Goal: Transaction & Acquisition: Purchase product/service

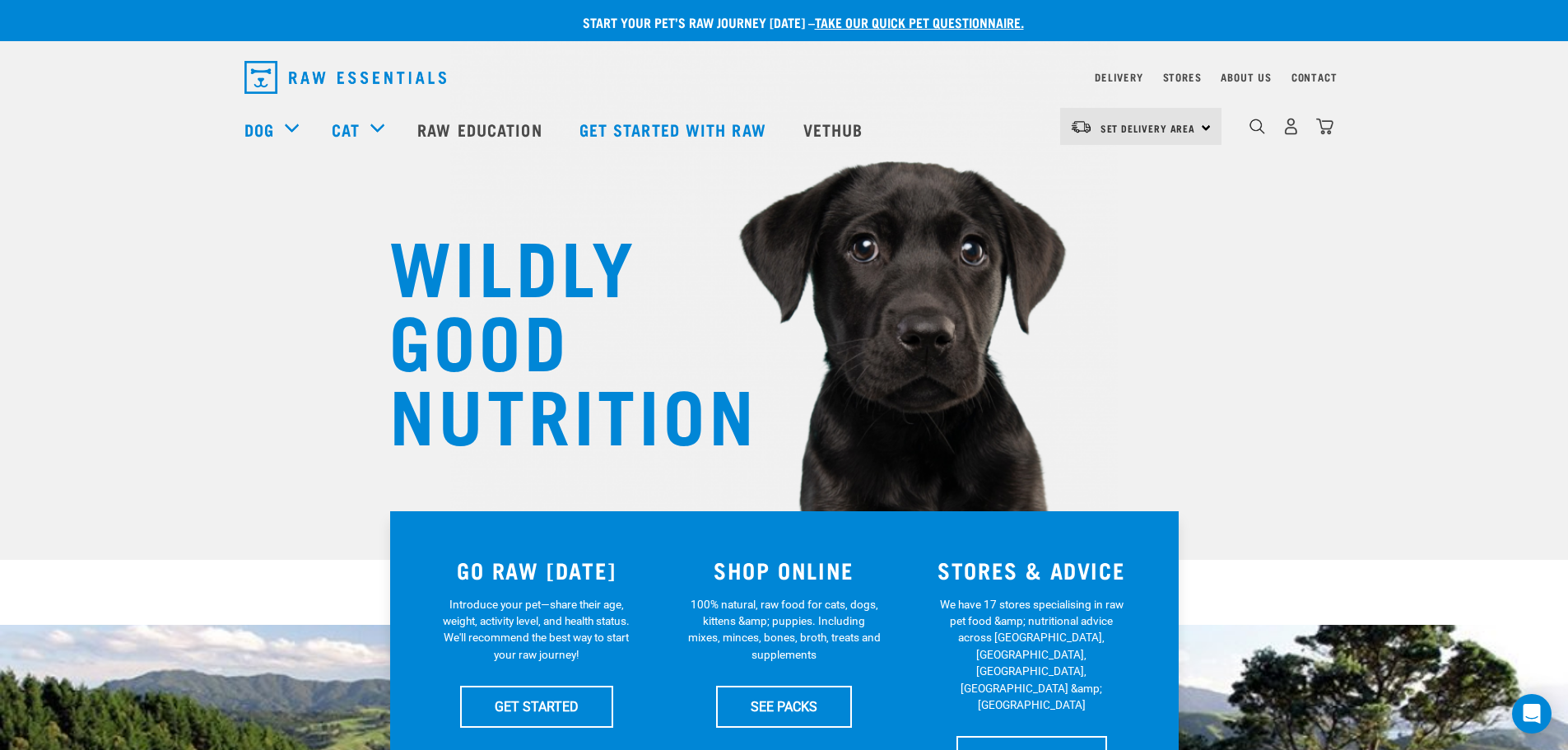
click at [1241, 132] on div "0" at bounding box center [1277, 129] width 113 height 66
click at [1255, 134] on img "dropdown navigation" at bounding box center [1257, 127] width 16 height 16
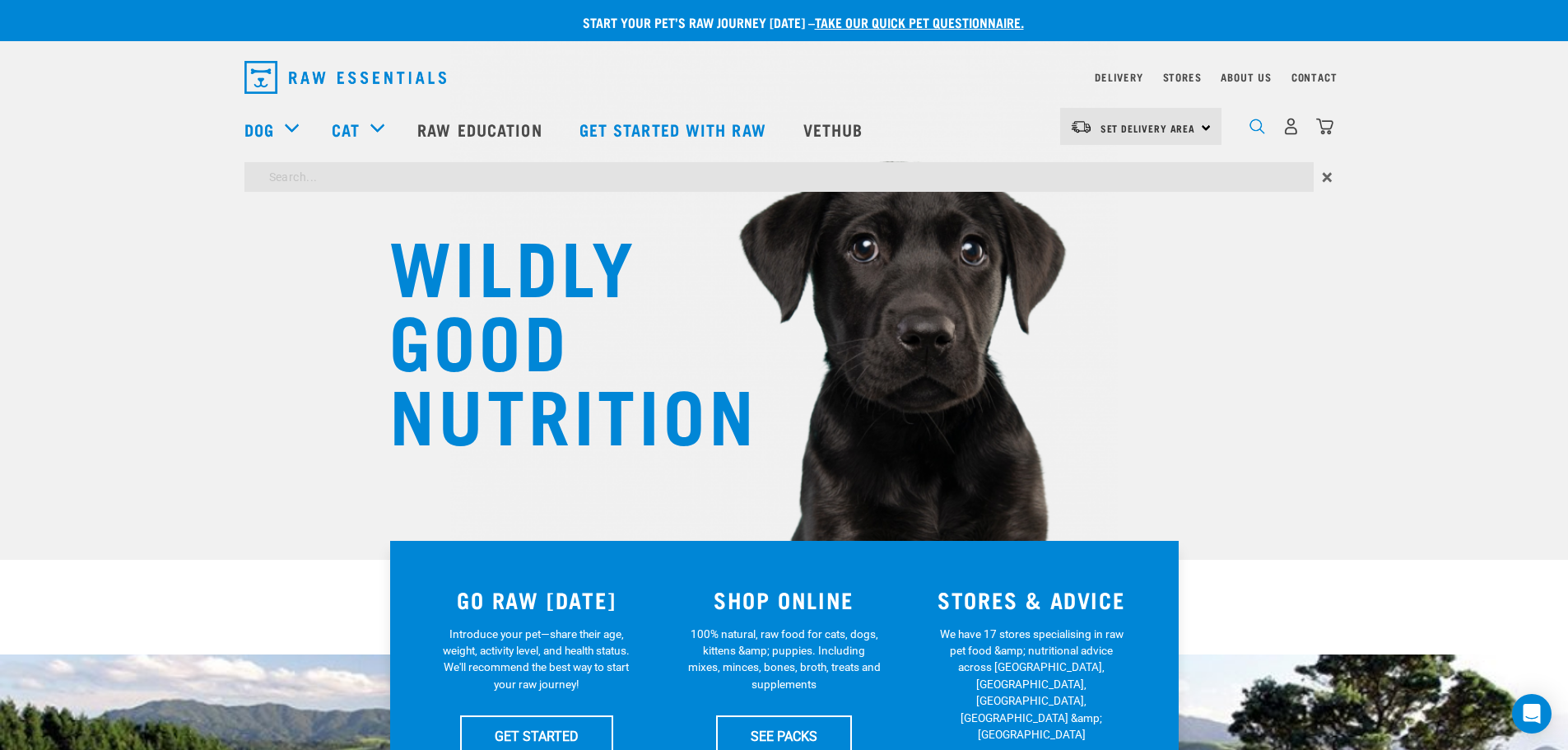
click at [1255, 134] on img "dropdown navigation" at bounding box center [1257, 127] width 16 height 16
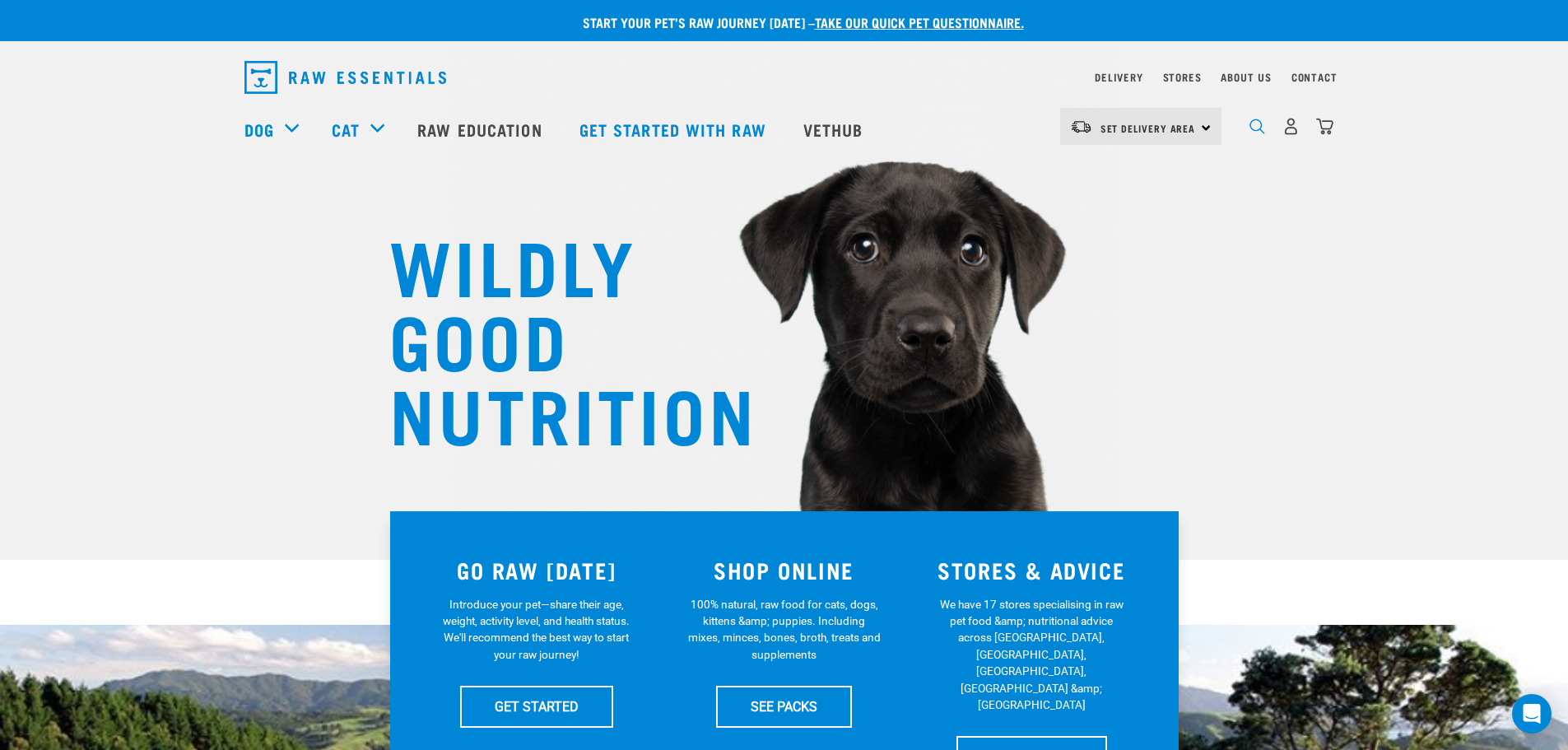
click at [1250, 134] on img "dropdown navigation" at bounding box center [1257, 127] width 16 height 16
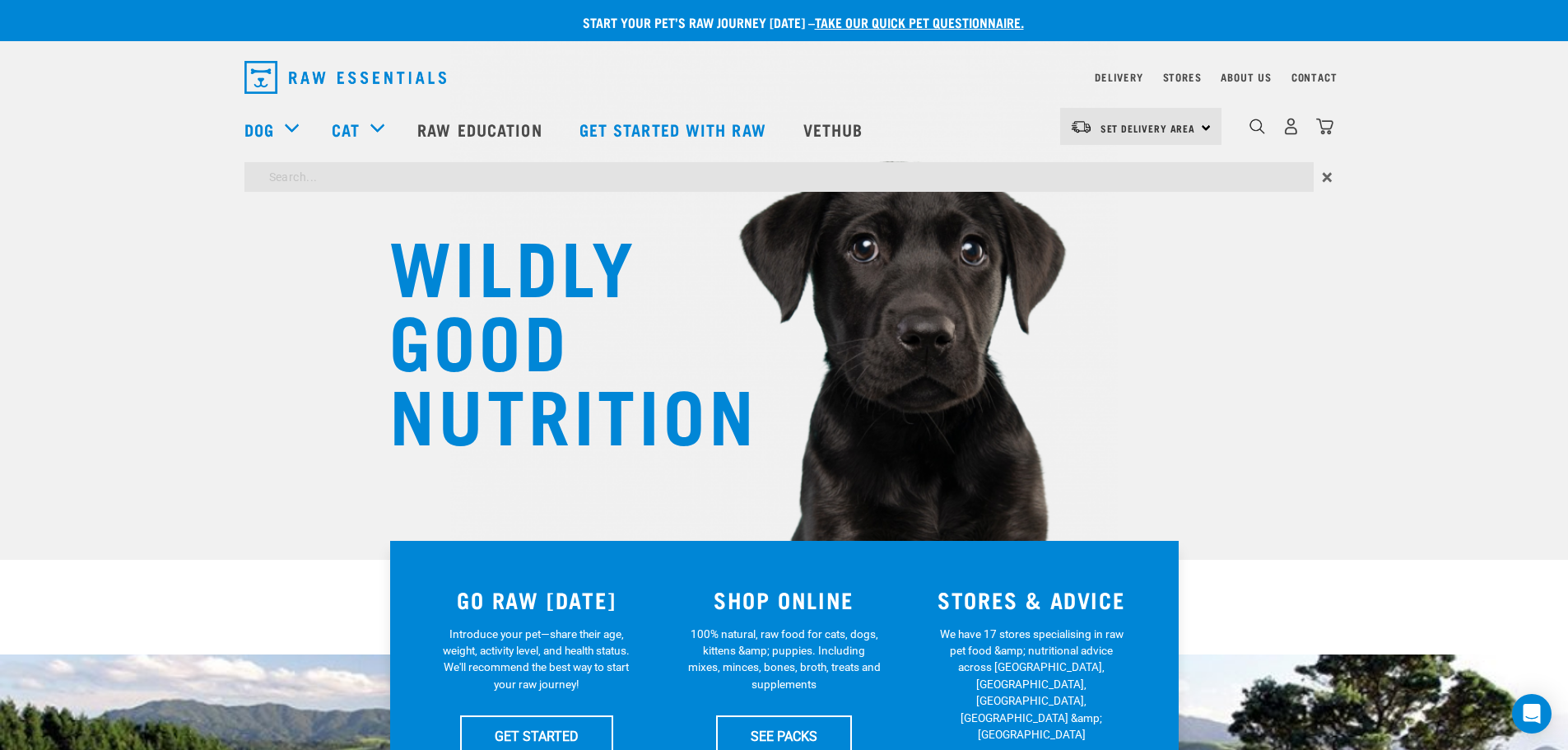
click at [451, 174] on input "search" at bounding box center [779, 177] width 1069 height 30
type input "venison strap"
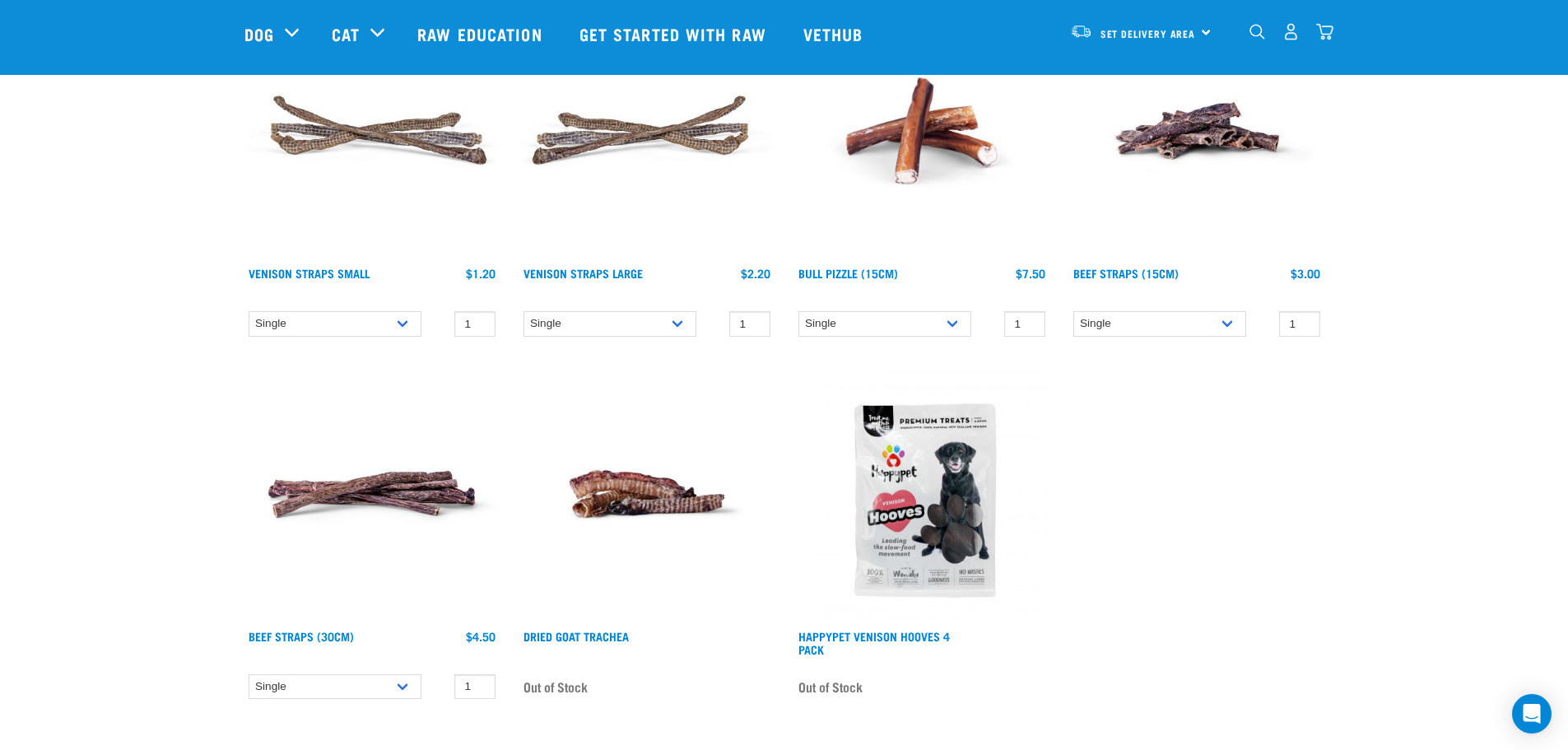
scroll to position [165, 0]
